Goal: Complete application form: Complete application form

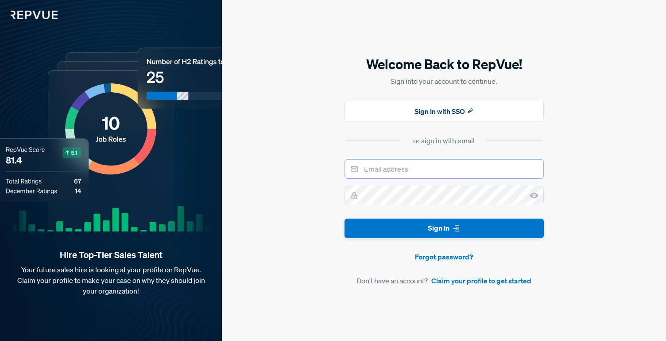
click at [400, 175] on input "email" at bounding box center [444, 168] width 199 height 19
type input "[EMAIL_ADDRESS][DOMAIN_NAME]"
click at [532, 195] on use at bounding box center [534, 195] width 9 height 6
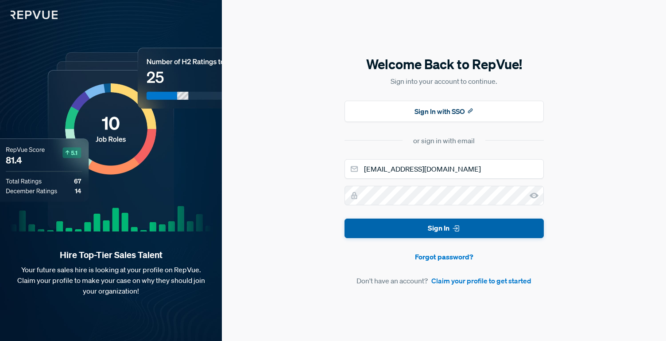
click at [467, 226] on button "Sign In" at bounding box center [444, 228] width 199 height 20
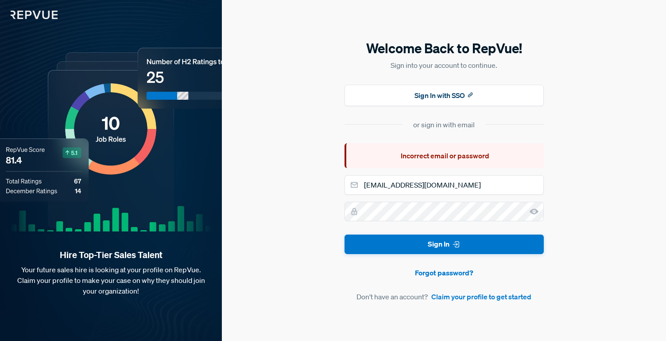
click at [443, 124] on div "or sign in with email" at bounding box center [444, 124] width 62 height 11
click at [479, 298] on link "Claim your profile to get started" at bounding box center [482, 296] width 100 height 11
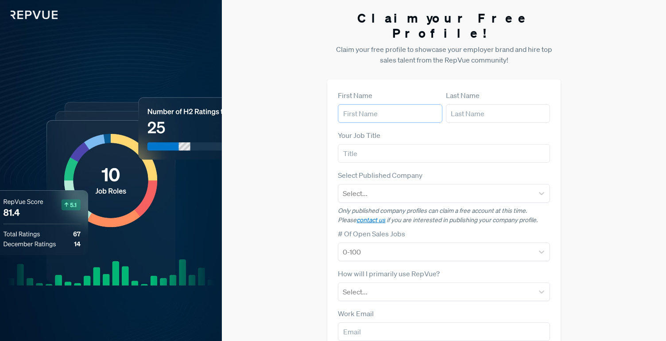
click at [407, 104] on input "text" at bounding box center [390, 113] width 104 height 19
type input "[PERSON_NAME]"
type input "[EMAIL_ADDRESS][DOMAIN_NAME]"
click at [385, 144] on input "text" at bounding box center [444, 153] width 212 height 19
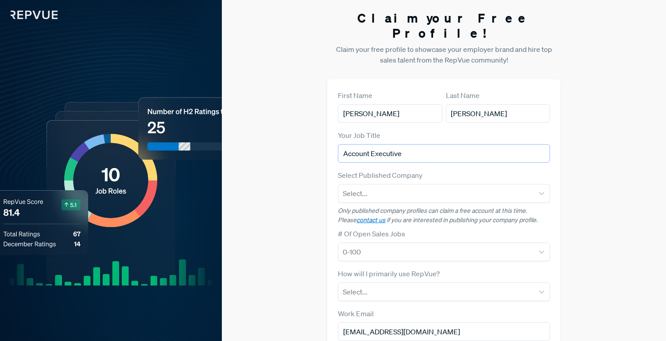
type input "Account Executive"
click at [383, 170] on div "Select Published Company Select..." at bounding box center [444, 186] width 212 height 33
click at [383, 187] on div at bounding box center [436, 193] width 186 height 12
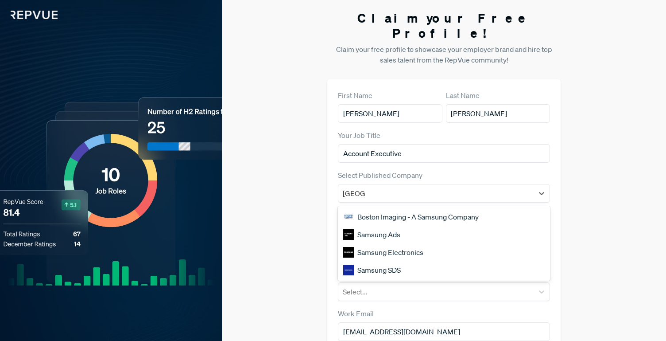
type input "samsung"
click at [375, 226] on div "Samsung Ads" at bounding box center [444, 235] width 212 height 18
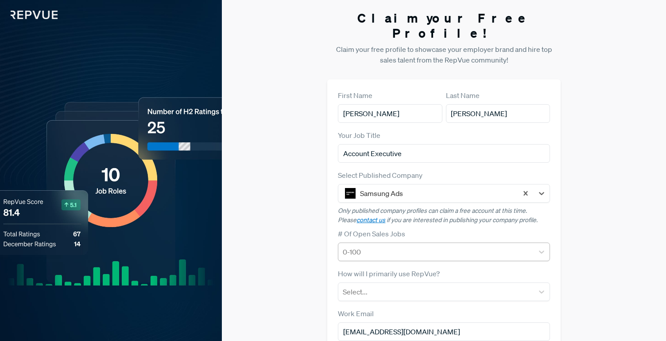
click at [383, 245] on div at bounding box center [436, 251] width 186 height 12
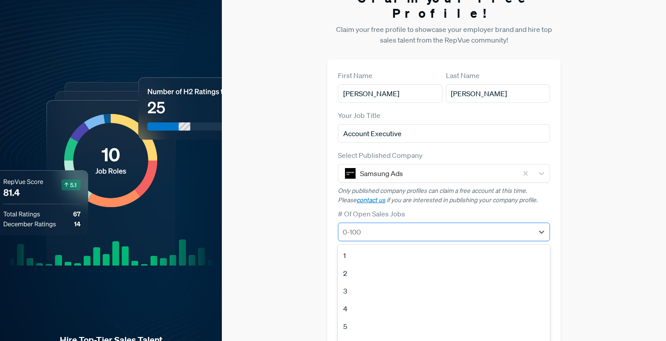
scroll to position [45, 0]
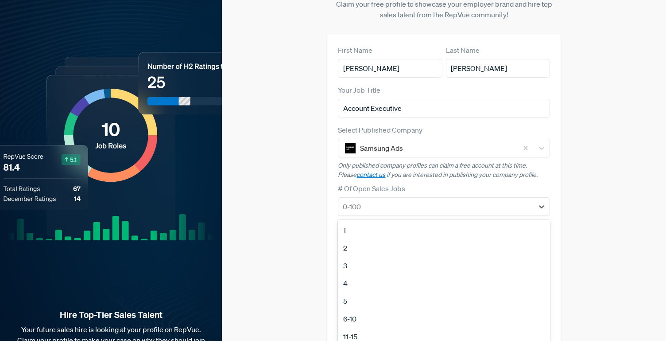
click at [401, 183] on label "# Of Open Sales Jobs" at bounding box center [371, 188] width 67 height 11
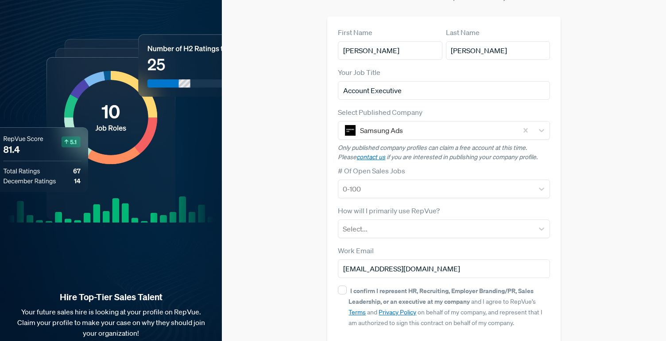
scroll to position [68, 0]
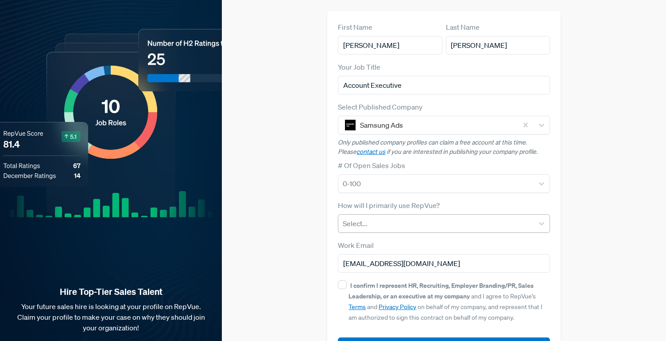
click at [395, 217] on div at bounding box center [436, 223] width 186 height 12
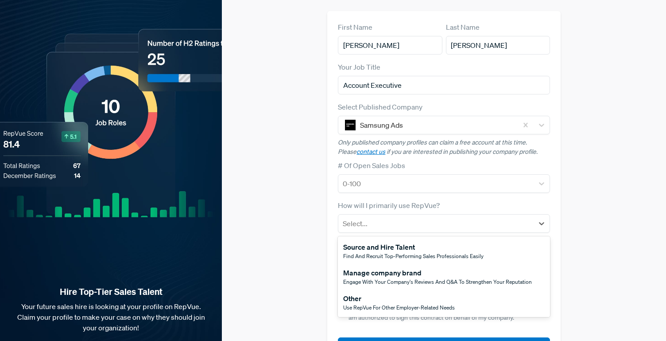
click at [428, 293] on div "Other" at bounding box center [399, 298] width 112 height 11
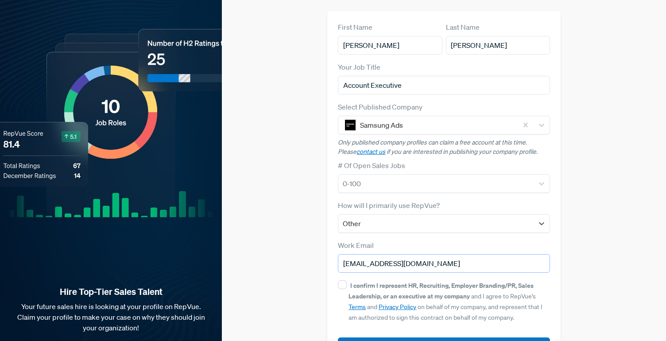
click at [413, 254] on input "[EMAIL_ADDRESS][DOMAIN_NAME]" at bounding box center [444, 263] width 212 height 19
click at [418, 254] on input "email" at bounding box center [444, 263] width 212 height 19
click at [615, 160] on div "Claim your Free Profile! Claim your free profile to showcase your employer bran…" at bounding box center [444, 155] width 444 height 446
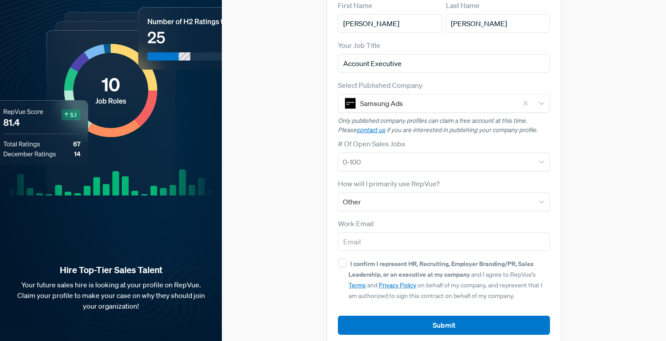
scroll to position [0, 0]
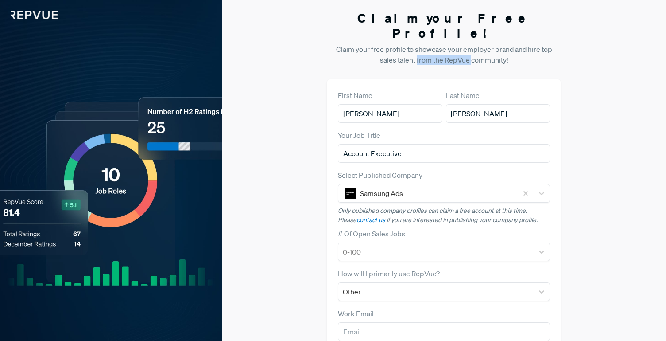
drag, startPoint x: 409, startPoint y: 41, endPoint x: 466, endPoint y: 43, distance: 57.7
click at [466, 44] on p "Claim your free profile to showcase your employer brand and hire top sales tale…" at bounding box center [443, 54] width 233 height 21
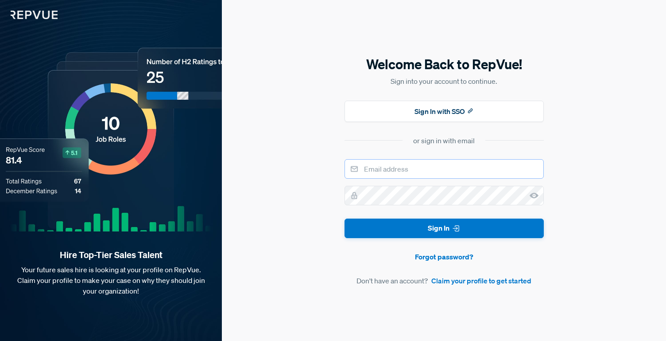
type input "[EMAIL_ADDRESS][DOMAIN_NAME]"
